Goal: Task Accomplishment & Management: Manage account settings

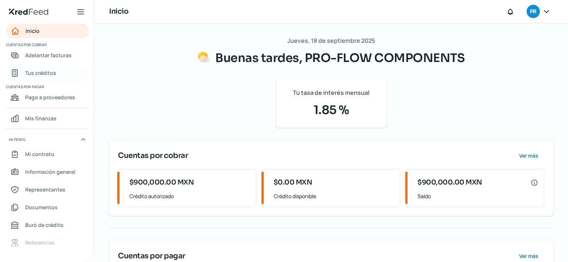
click at [38, 72] on span "Tus créditos" at bounding box center [40, 72] width 31 height 9
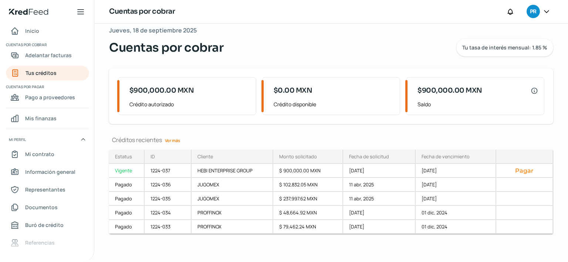
scroll to position [11, 0]
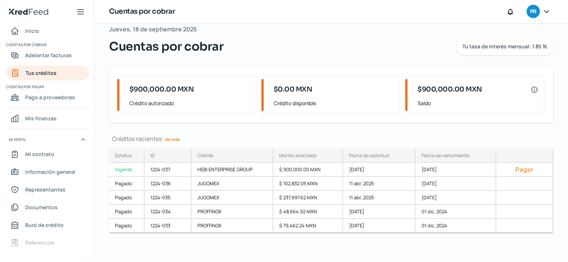
click at [177, 140] on link "Ver más" at bounding box center [172, 139] width 21 height 11
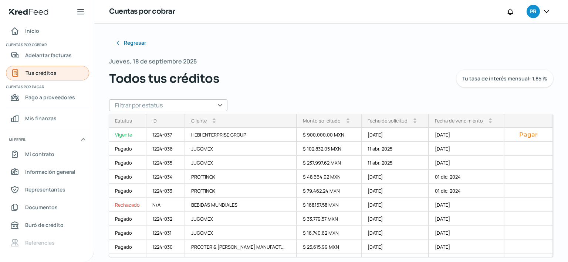
click at [61, 75] on link "Tus créditos" at bounding box center [47, 73] width 83 height 15
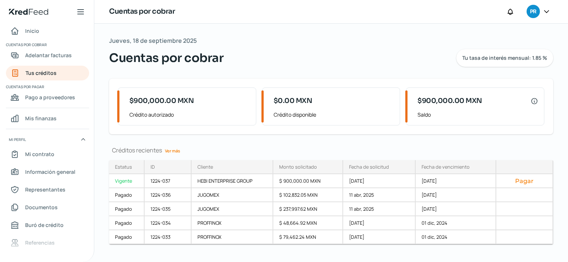
click at [546, 14] on icon at bounding box center [546, 11] width 7 height 7
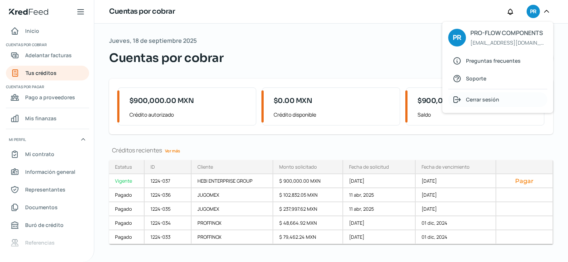
click at [475, 100] on span "Cerrar sesión" at bounding box center [482, 99] width 33 height 9
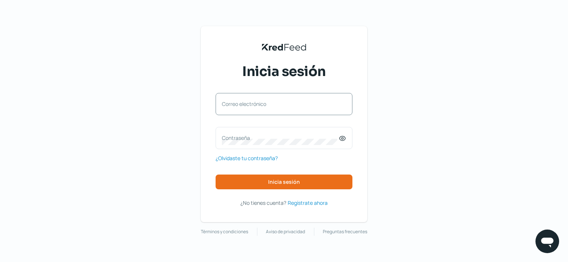
click at [292, 113] on div "Correo electrónico" at bounding box center [284, 104] width 137 height 22
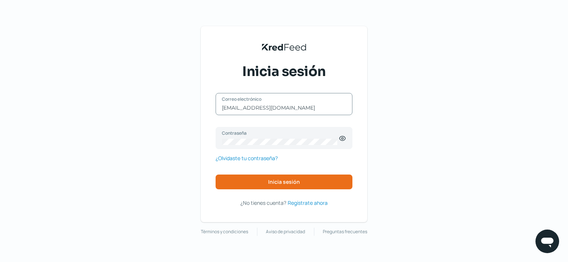
type input "[EMAIL_ADDRESS][DOMAIN_NAME]"
click at [276, 175] on div "[EMAIL_ADDRESS][DOMAIN_NAME] Correo electrónico Contraseña ¿Olvidaste tu contra…" at bounding box center [284, 141] width 137 height 96
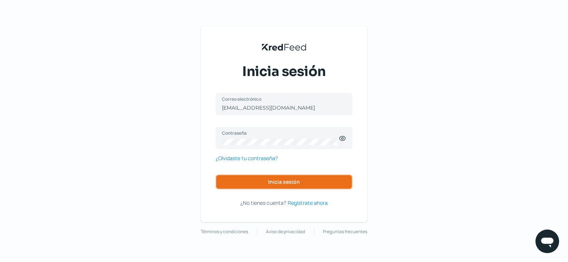
click at [276, 179] on button "Inicia sesión" at bounding box center [284, 182] width 137 height 15
